Goal: Understand process/instructions: Learn how to perform a task or action

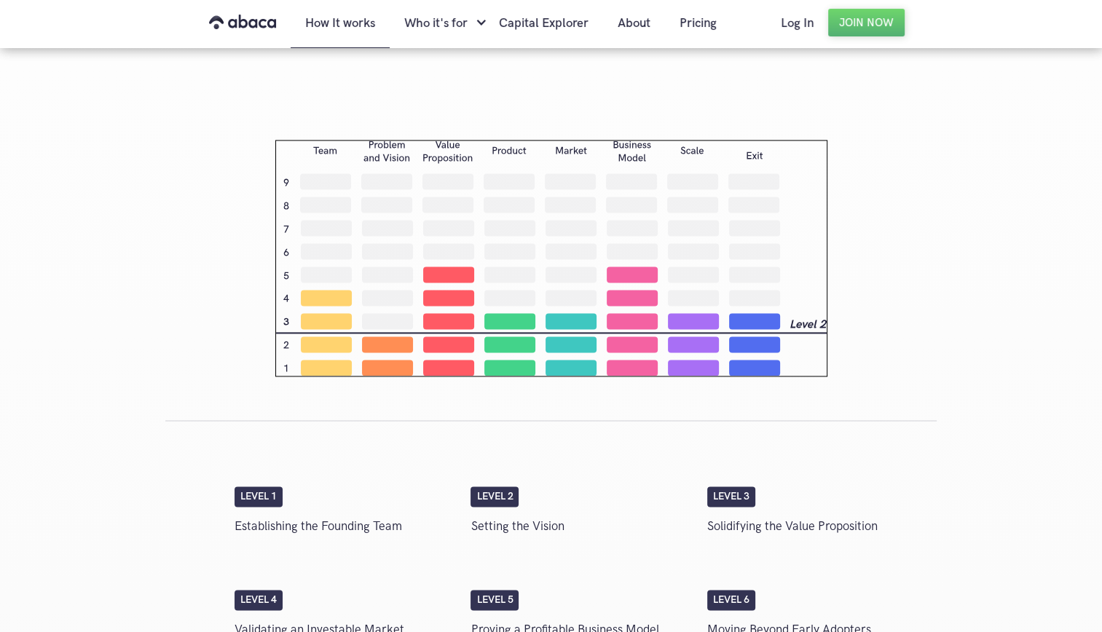
scroll to position [2257, 0]
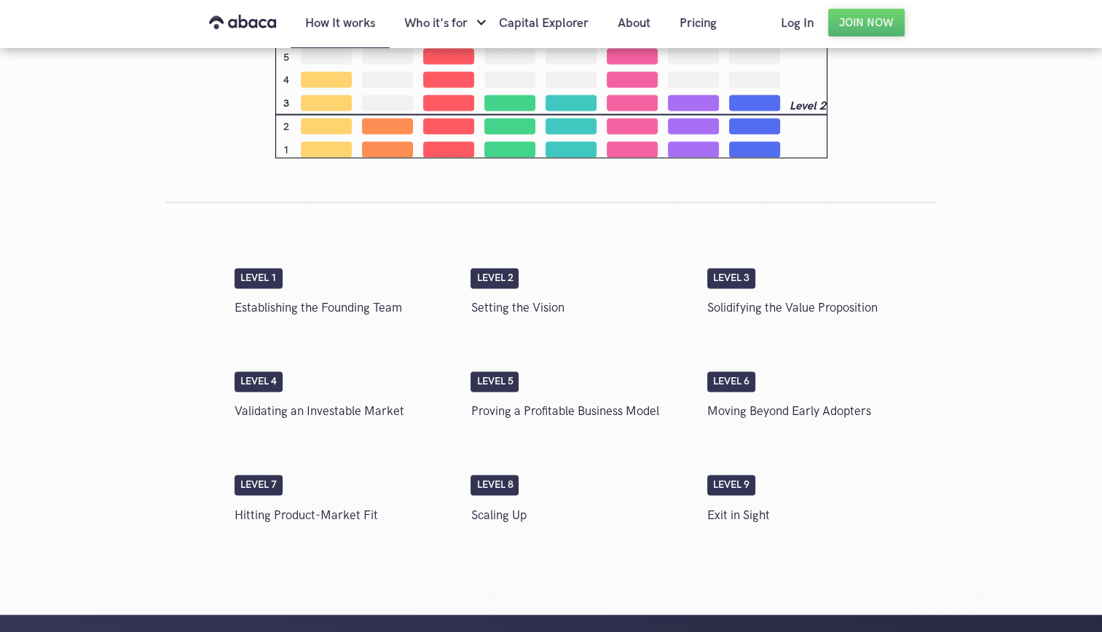
drag, startPoint x: 248, startPoint y: 274, endPoint x: 262, endPoint y: 344, distance: 72.1
click at [248, 274] on div "Level 1" at bounding box center [258, 278] width 48 height 20
click at [489, 285] on div "Level 2" at bounding box center [494, 278] width 48 height 20
click at [754, 271] on div "Level 3" at bounding box center [731, 278] width 48 height 20
click at [264, 382] on div "Level 4" at bounding box center [258, 381] width 48 height 20
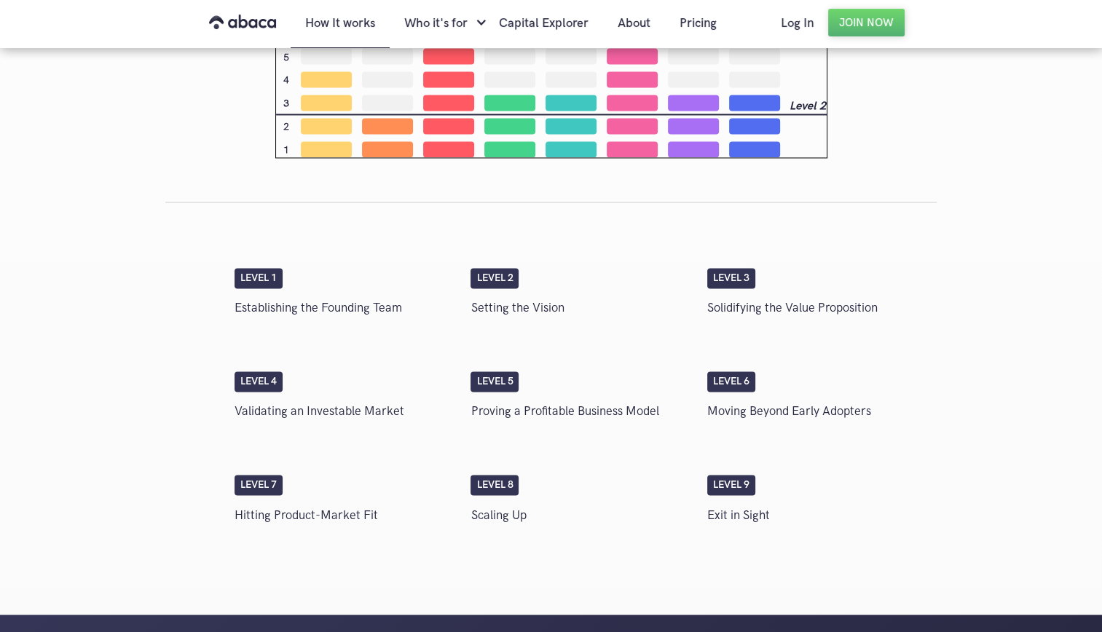
drag, startPoint x: 264, startPoint y: 382, endPoint x: 584, endPoint y: 368, distance: 320.7
click at [510, 371] on div "Level 5" at bounding box center [494, 381] width 48 height 20
drag, startPoint x: 741, startPoint y: 369, endPoint x: 992, endPoint y: 341, distance: 252.1
click at [742, 369] on div "Level 4 Validating an Investable Market Level 5 Proving a Profitable Business M…" at bounding box center [581, 400] width 709 height 103
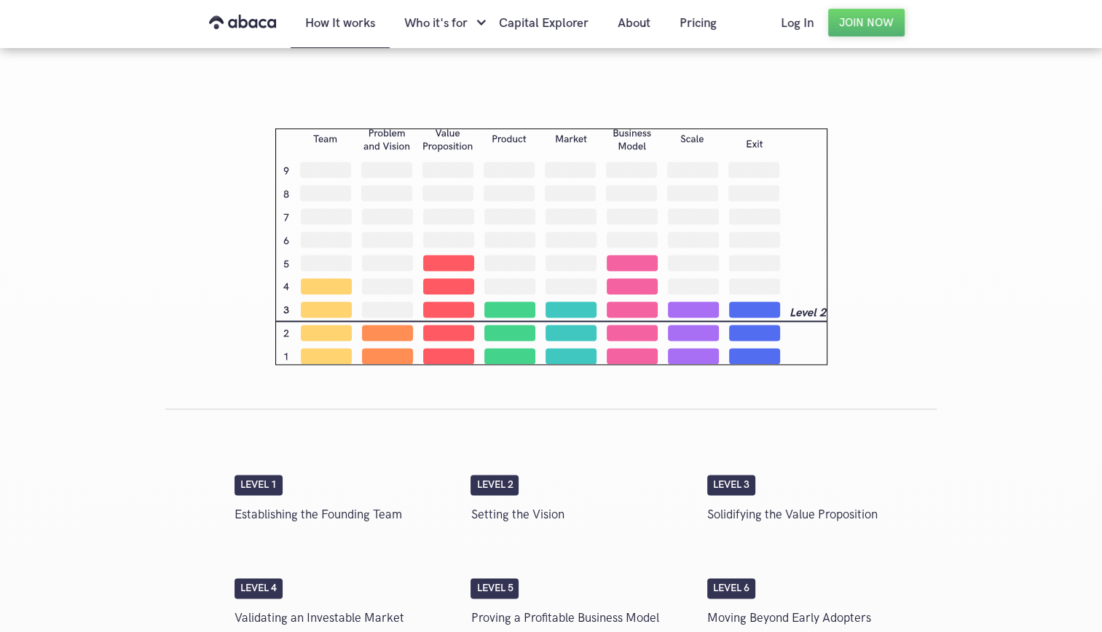
scroll to position [2015, 0]
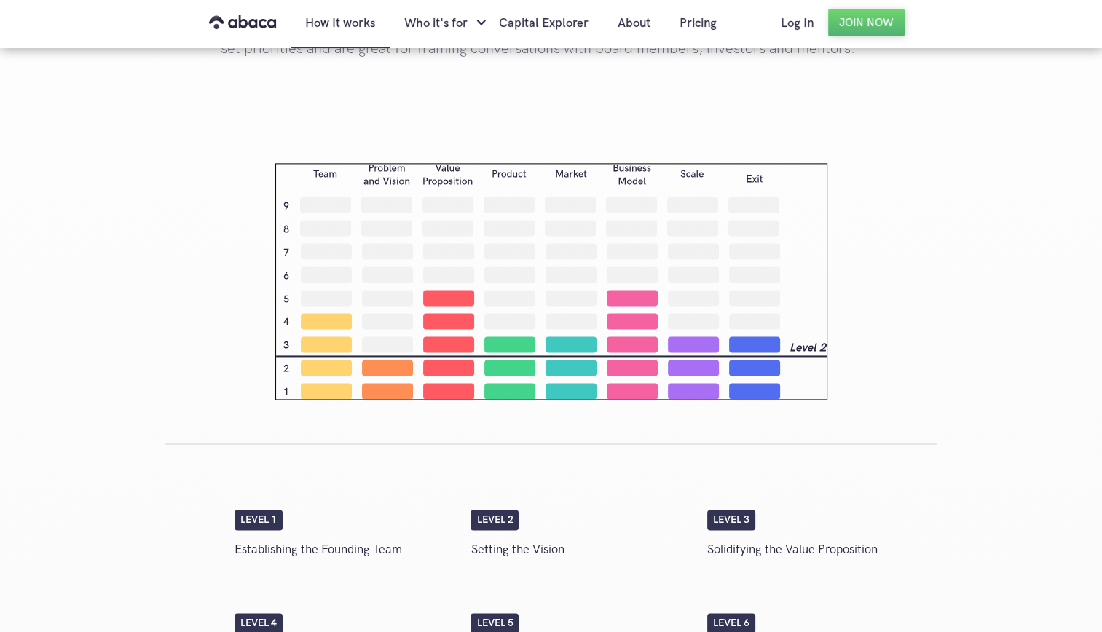
click at [406, 262] on img at bounding box center [551, 281] width 552 height 237
click at [432, 310] on img at bounding box center [551, 281] width 552 height 237
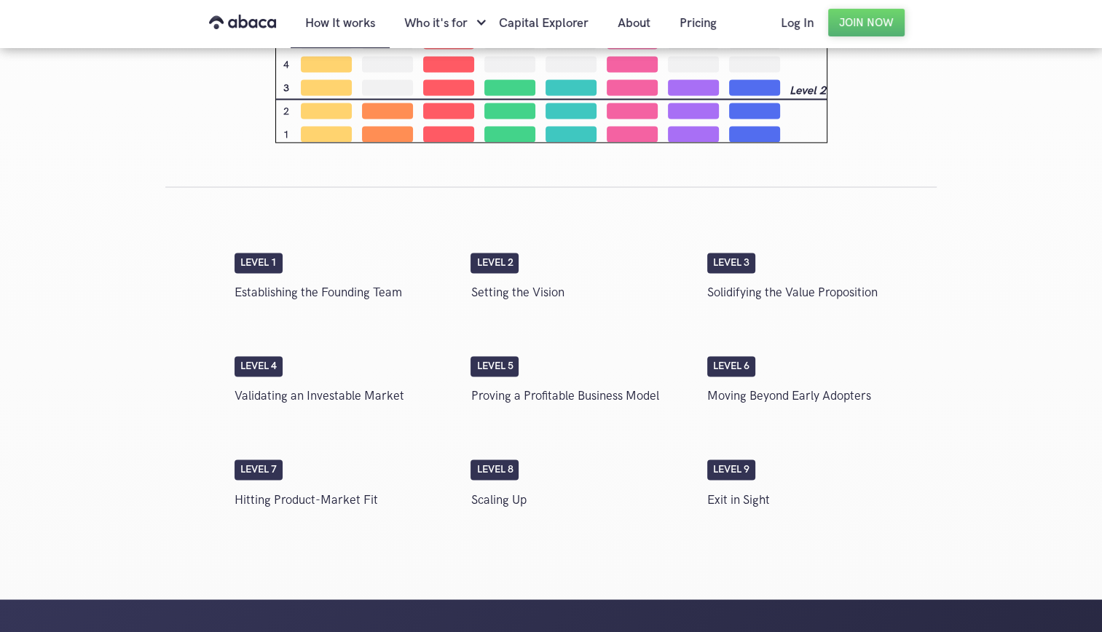
scroll to position [2307, 0]
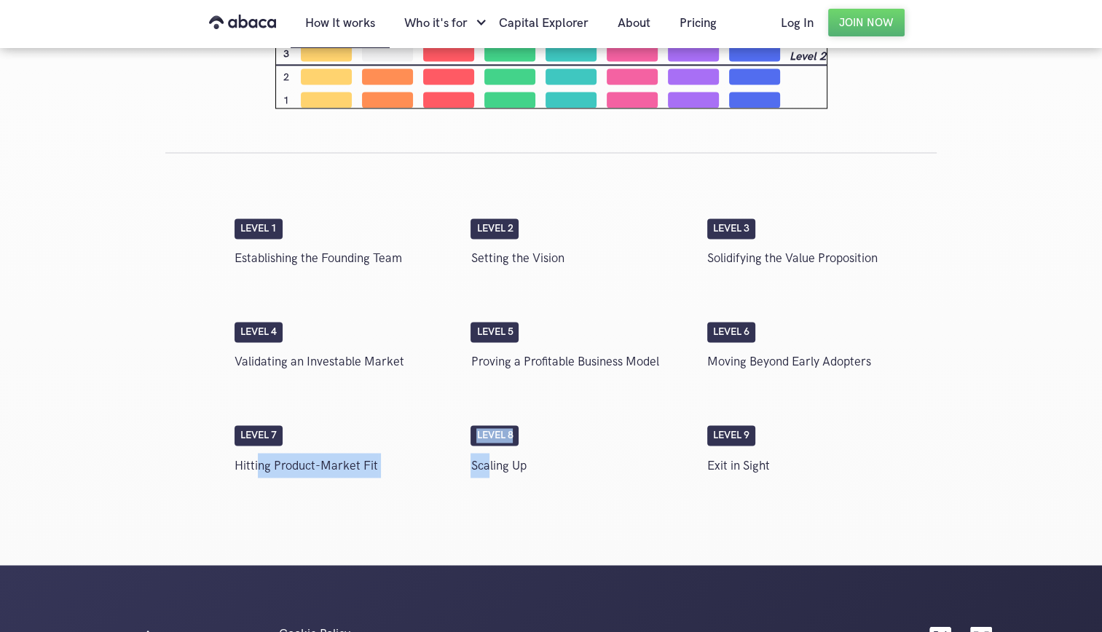
drag, startPoint x: 440, startPoint y: 466, endPoint x: 487, endPoint y: 465, distance: 47.3
click at [487, 465] on div "Level 7 Hitting Product-Market Fit Level 8 Scaling Up Level 9 Exit in Sight" at bounding box center [581, 454] width 709 height 103
drag, startPoint x: 487, startPoint y: 465, endPoint x: 381, endPoint y: 424, distance: 114.1
click at [404, 419] on div "Level 7 Hitting Product-Market Fit Level 8 Scaling Up Level 9 Exit in Sight" at bounding box center [581, 454] width 709 height 103
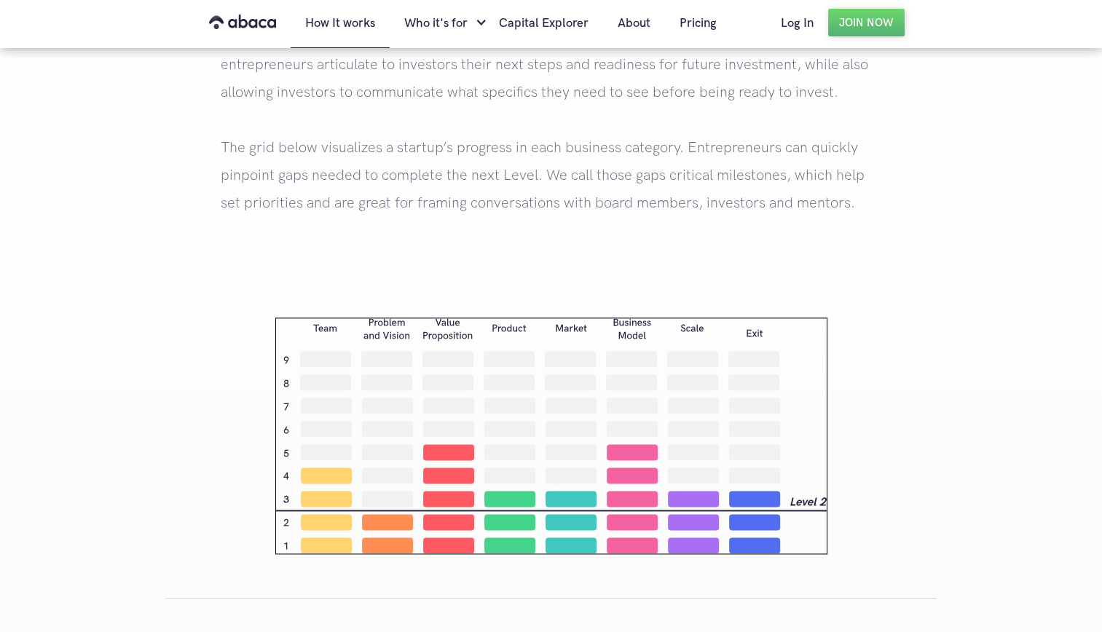
scroll to position [1797, 0]
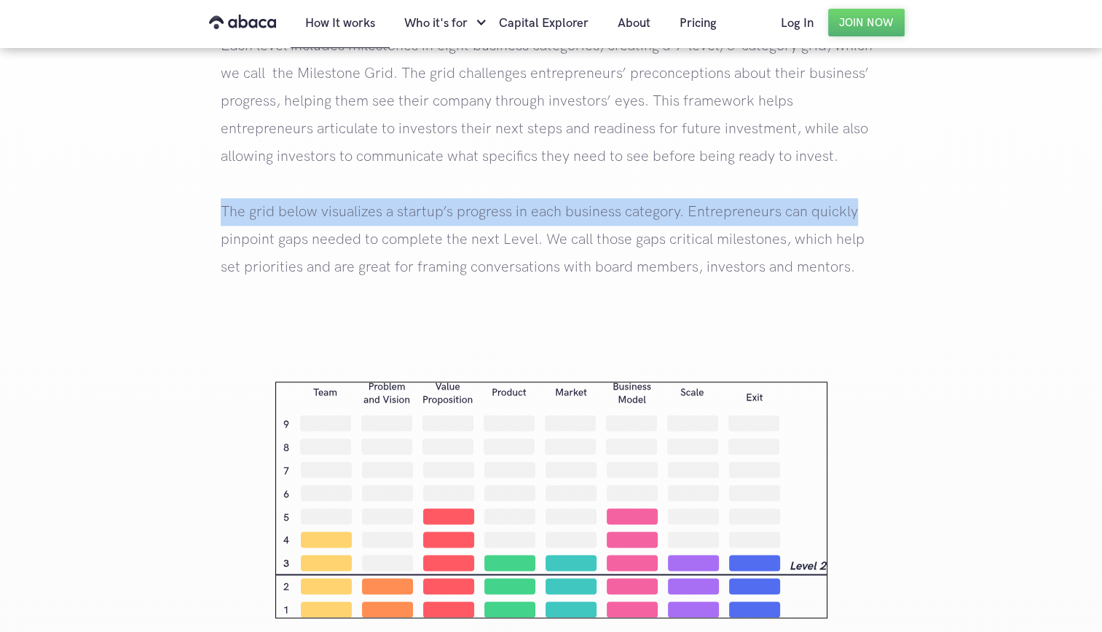
drag, startPoint x: 220, startPoint y: 210, endPoint x: 909, endPoint y: 216, distance: 688.8
click at [909, 216] on div "How [PERSON_NAME]’s Venture Investment Levels work Abaca relies on Village Capi…" at bounding box center [551, 46] width 1102 height 524
drag, startPoint x: 909, startPoint y: 216, endPoint x: 476, endPoint y: 216, distance: 432.5
click at [476, 216] on p "Abaca relies on Village Capital's proven investment readiness methodology to he…" at bounding box center [551, 73] width 661 height 470
click at [732, 214] on p "Abaca relies on Village Capital's proven investment readiness methodology to he…" at bounding box center [551, 73] width 661 height 470
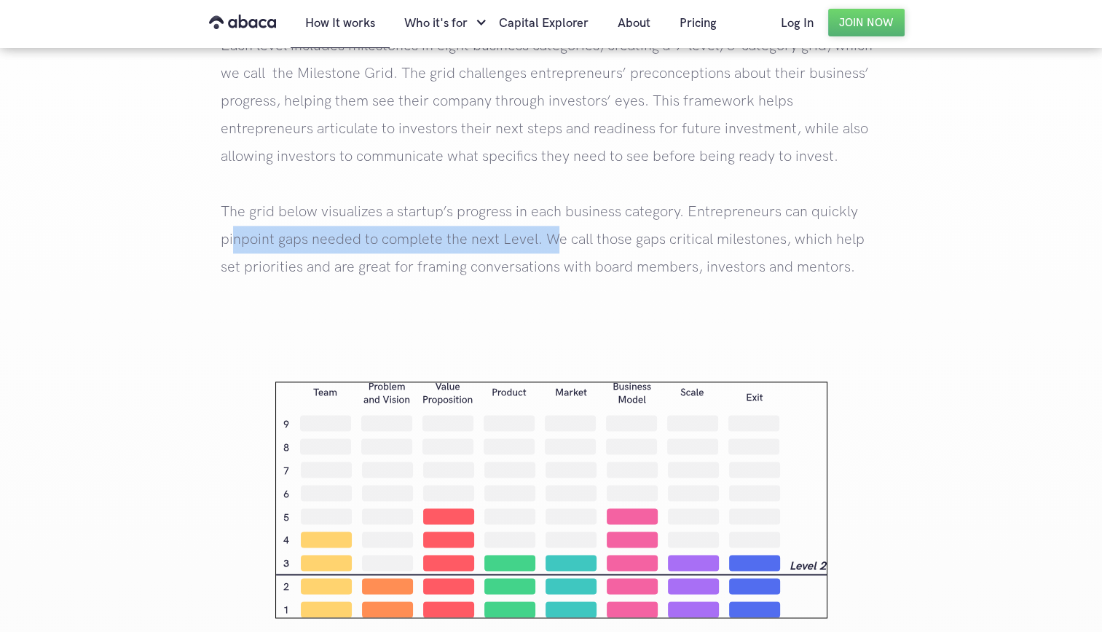
drag, startPoint x: 232, startPoint y: 235, endPoint x: 557, endPoint y: 236, distance: 325.5
click at [557, 236] on p "Abaca relies on Village Capital's proven investment readiness methodology to he…" at bounding box center [551, 73] width 661 height 470
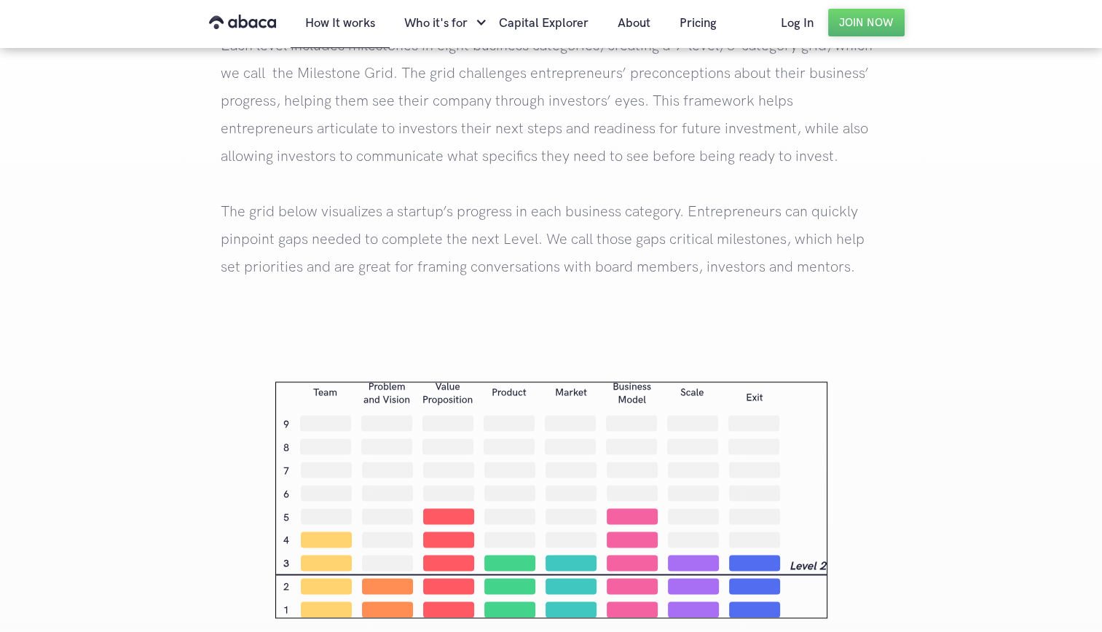
drag, startPoint x: 557, startPoint y: 236, endPoint x: 486, endPoint y: 224, distance: 71.7
click at [626, 230] on p "Abaca relies on Village Capital's proven investment readiness methodology to he…" at bounding box center [551, 73] width 661 height 470
drag, startPoint x: 253, startPoint y: 265, endPoint x: 896, endPoint y: 252, distance: 643.1
click at [896, 252] on div "How [PERSON_NAME]’s Venture Investment Levels work Abaca relies on Village Capi…" at bounding box center [551, 46] width 1102 height 524
drag, startPoint x: 896, startPoint y: 252, endPoint x: 748, endPoint y: 268, distance: 149.4
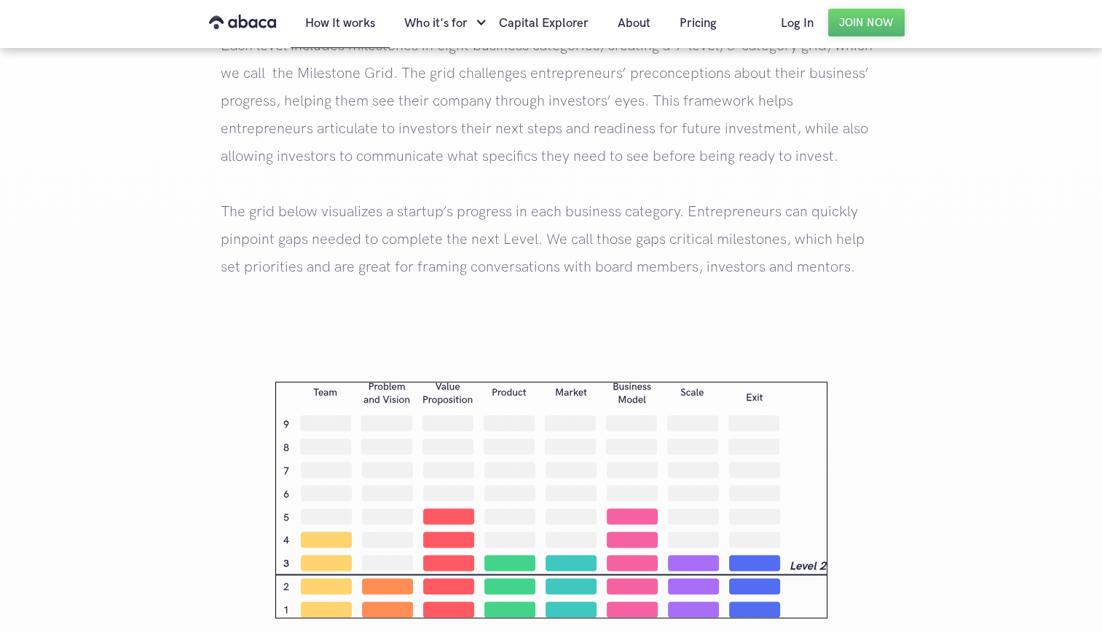
click at [773, 266] on p "Abaca relies on Village Capital's proven investment readiness methodology to he…" at bounding box center [551, 73] width 661 height 470
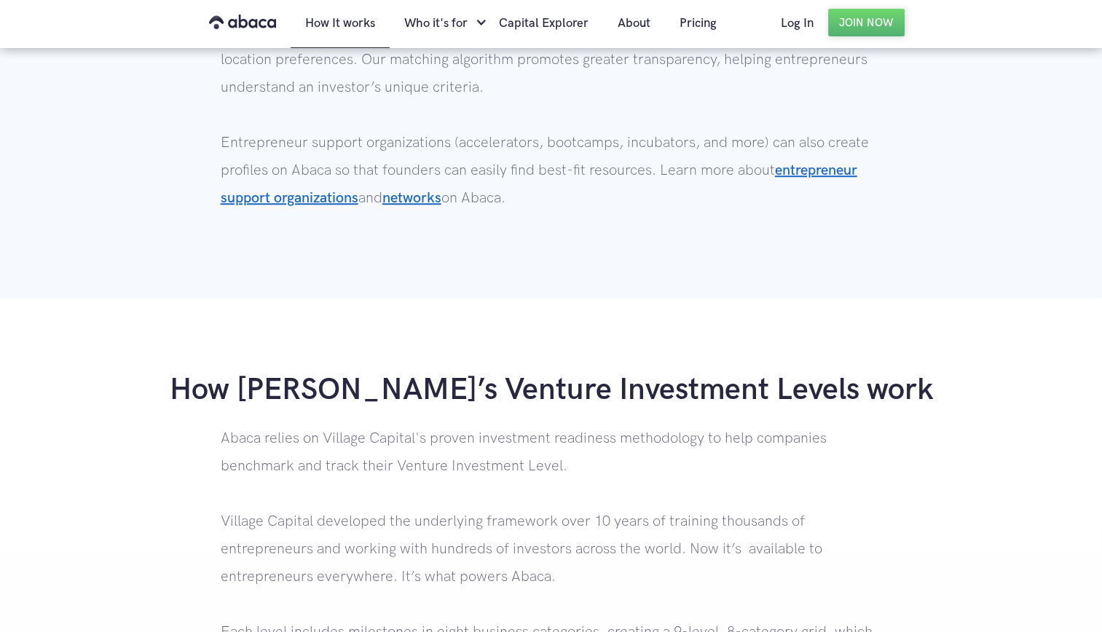
scroll to position [1946, 0]
